Goal: Information Seeking & Learning: Learn about a topic

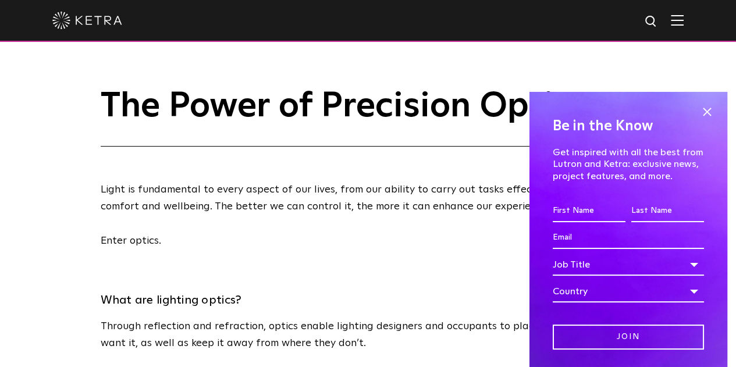
click at [415, 102] on h1 "The Power of Precision Optics" at bounding box center [369, 116] width 536 height 59
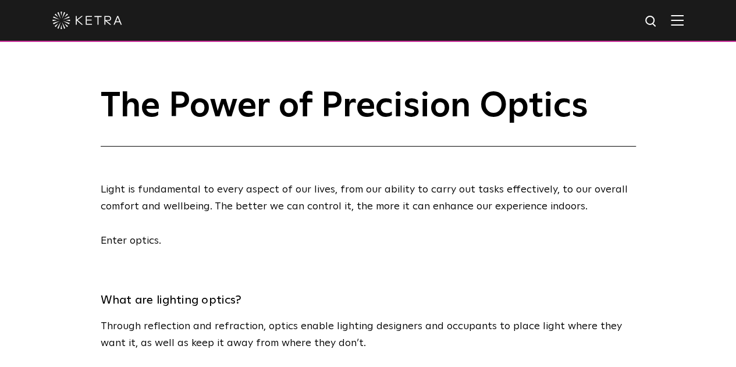
click at [689, 82] on div "The Power of Precision Optics" at bounding box center [368, 102] width 736 height 88
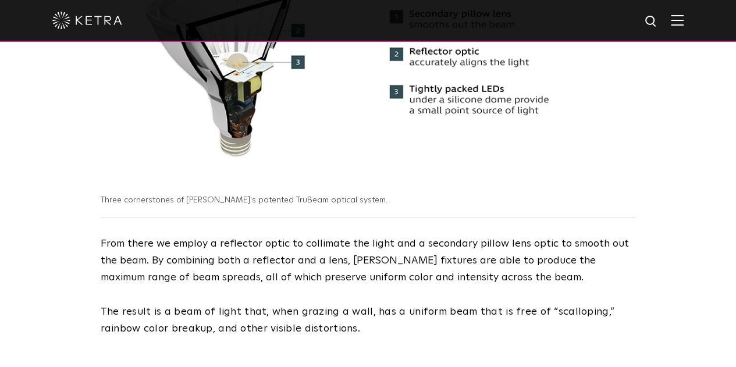
click at [483, 76] on img at bounding box center [369, 64] width 536 height 240
click at [321, 245] on p "From there we employ a reflector optic to collimate the light and a secondary p…" at bounding box center [369, 261] width 536 height 50
